Goal: Task Accomplishment & Management: Complete application form

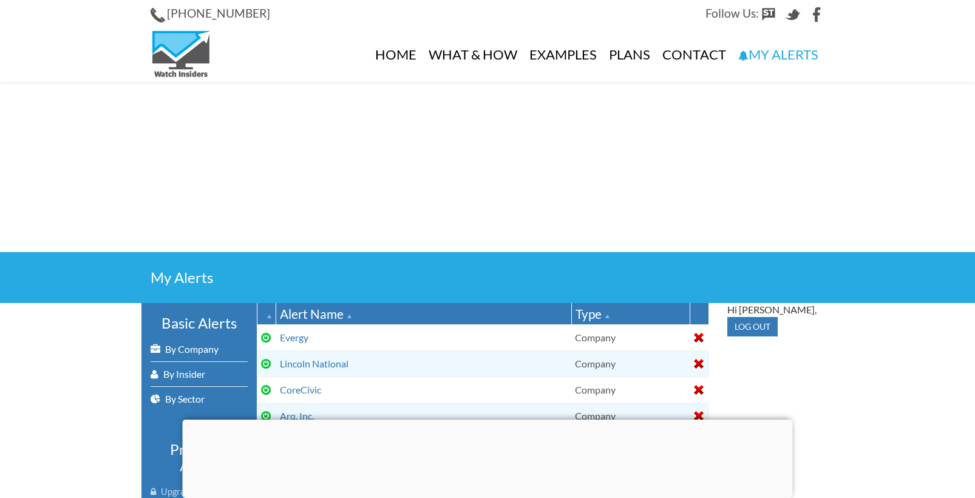
select select
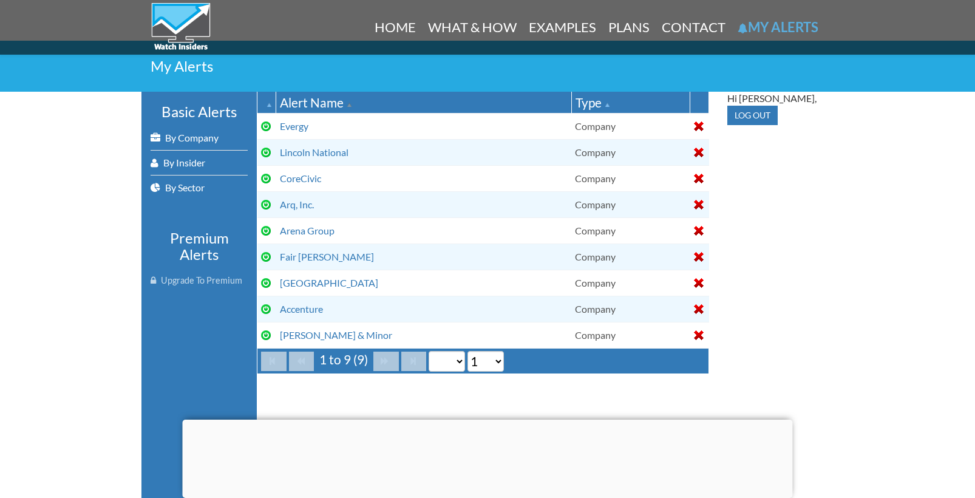
scroll to position [216, 0]
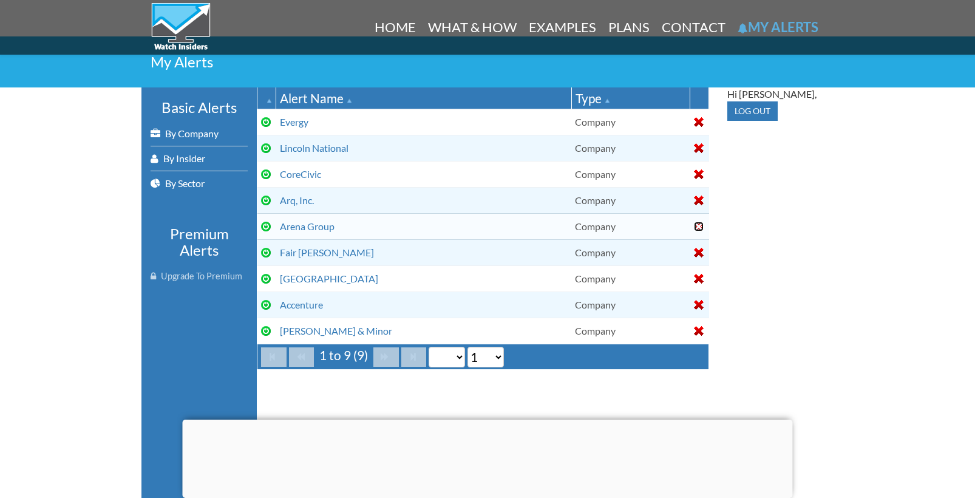
click at [699, 223] on div at bounding box center [699, 227] width 10 height 10
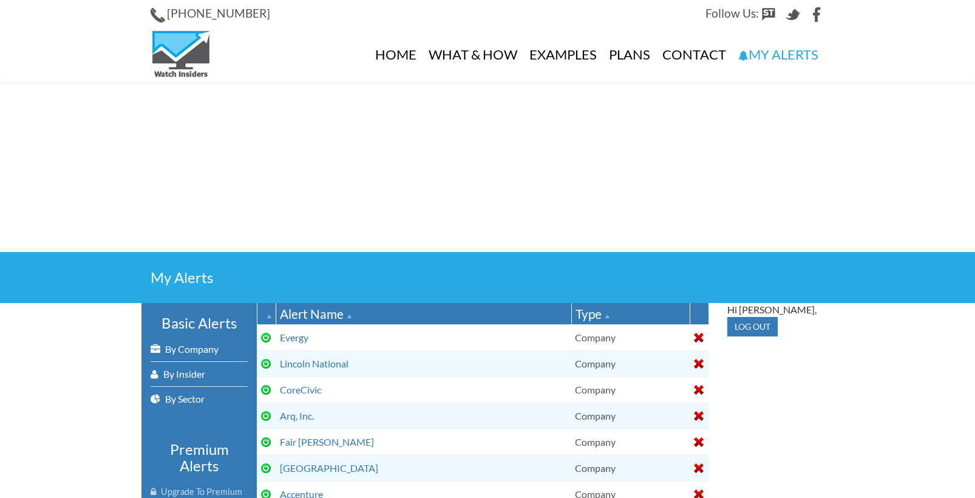
select select
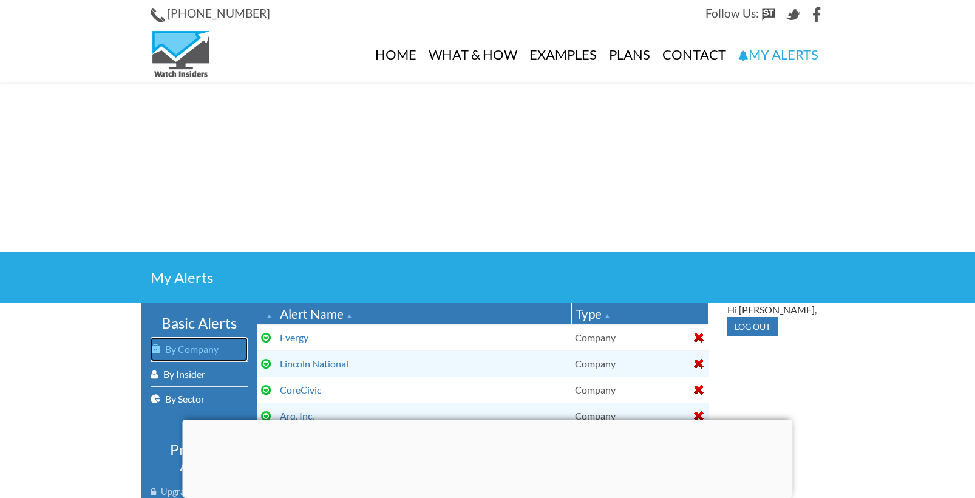
click at [209, 349] on link "By Company" at bounding box center [199, 349] width 97 height 24
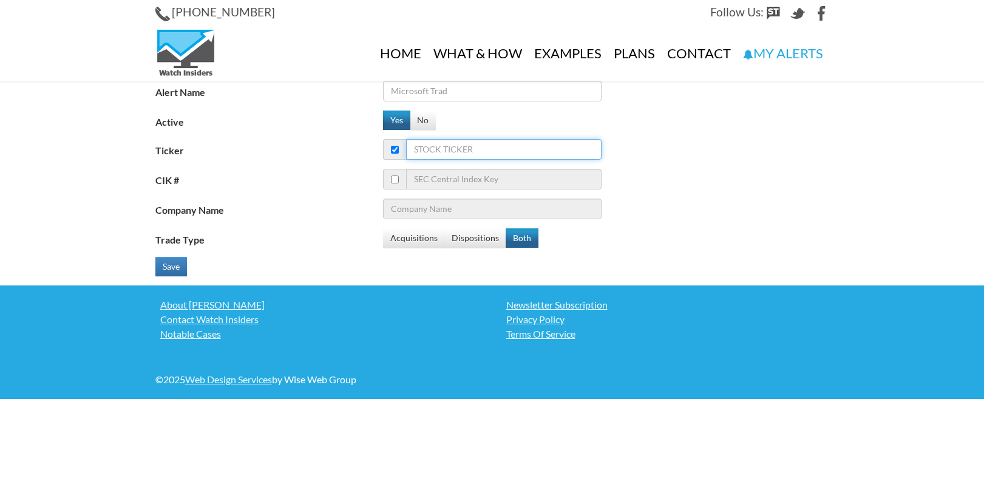
click at [447, 151] on input "Ticker" at bounding box center [503, 149] width 195 height 21
type input "en"
type input "Eni SpA"
type input "enta"
type input "Enanta Pharmaceuticals Inc"
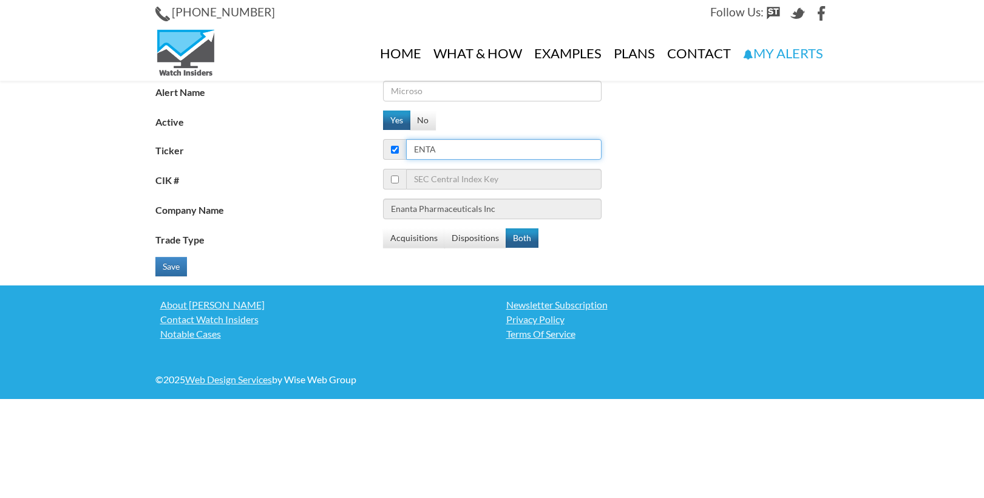
type input "enta"
click at [457, 92] on input "Alert Name" at bounding box center [492, 91] width 219 height 21
type input "Enanta Pharma"
click at [165, 267] on button "Save" at bounding box center [171, 266] width 32 height 19
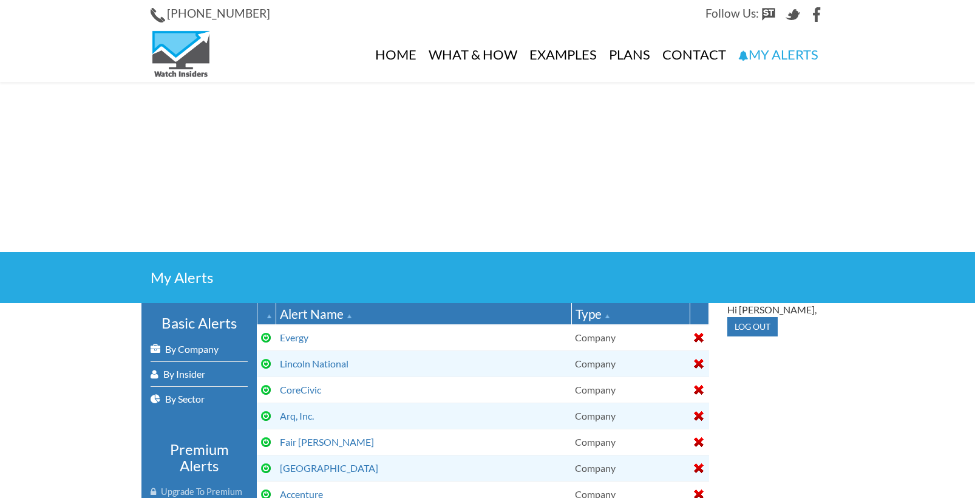
select select
